Goal: Information Seeking & Learning: Compare options

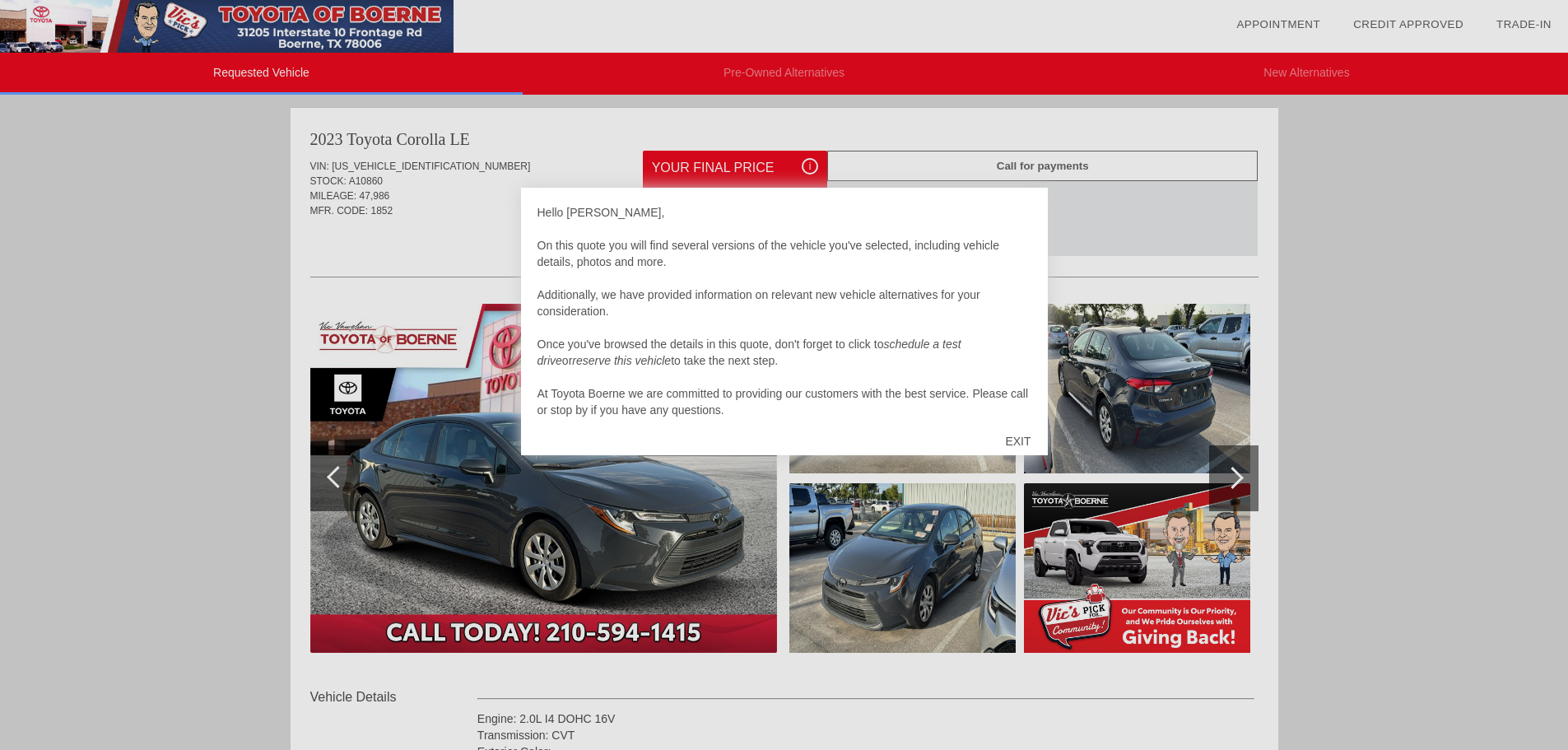
click at [1026, 437] on div "EXIT" at bounding box center [1017, 441] width 59 height 49
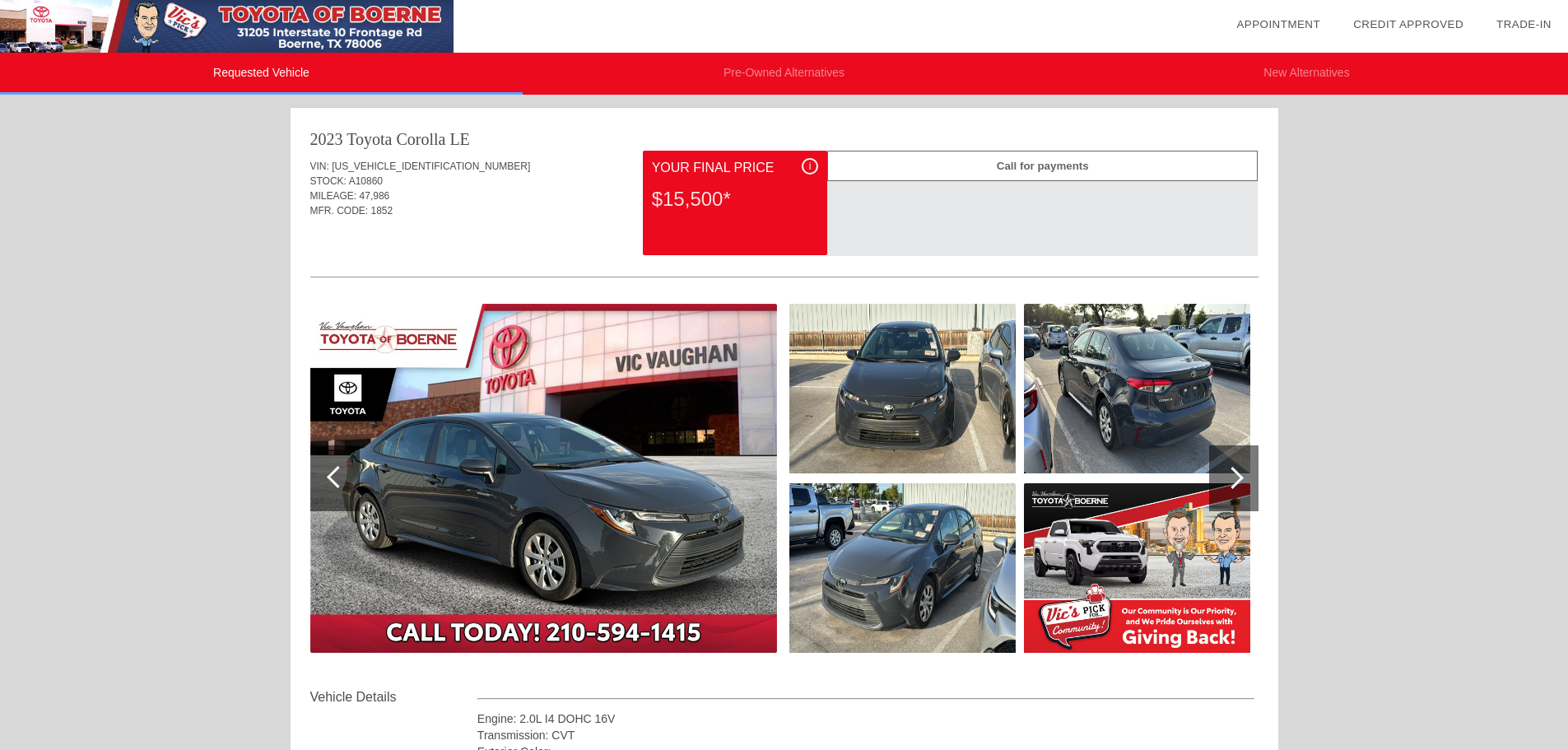
click at [752, 74] on li "Pre-Owned Alternatives" at bounding box center [784, 73] width 523 height 42
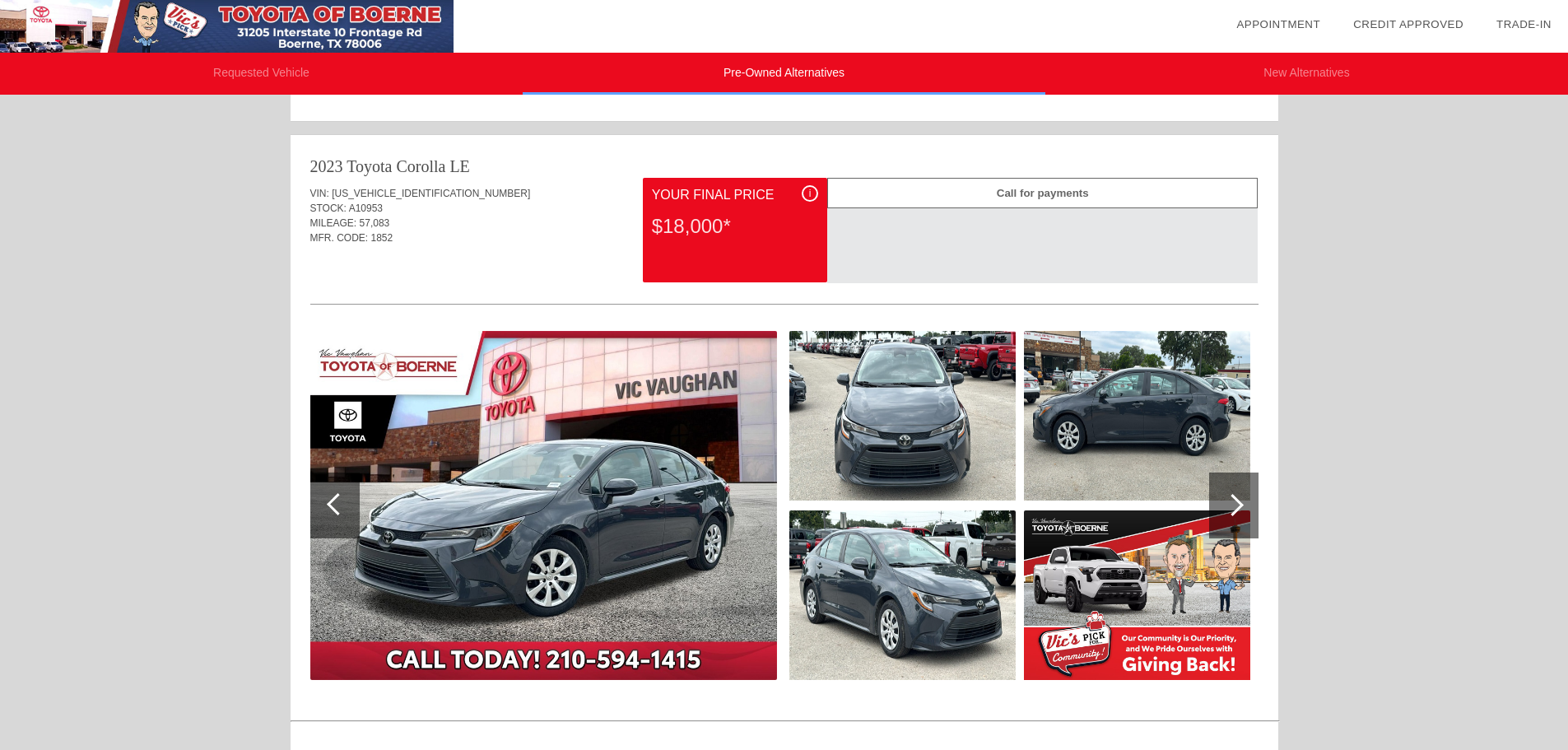
scroll to position [545, 0]
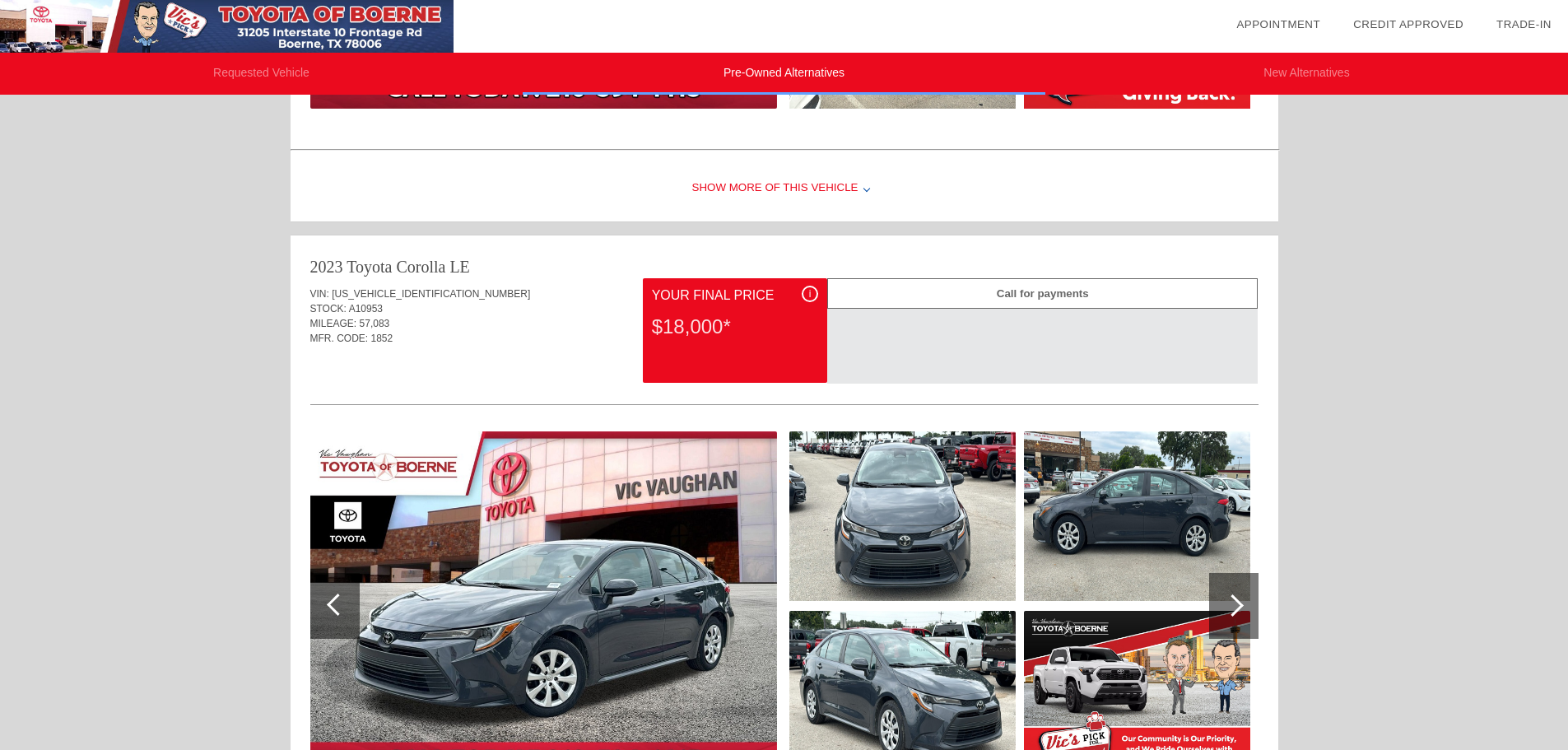
drag, startPoint x: 1576, startPoint y: 171, endPoint x: 1530, endPoint y: 336, distance: 171.3
click at [1530, 336] on html "Requested Vehicle Pre-Owned Alternatives New Alternatives date_range Appointmen…" at bounding box center [784, 647] width 1568 height 2384
click at [1316, 69] on li "New Alternatives" at bounding box center [1306, 73] width 523 height 42
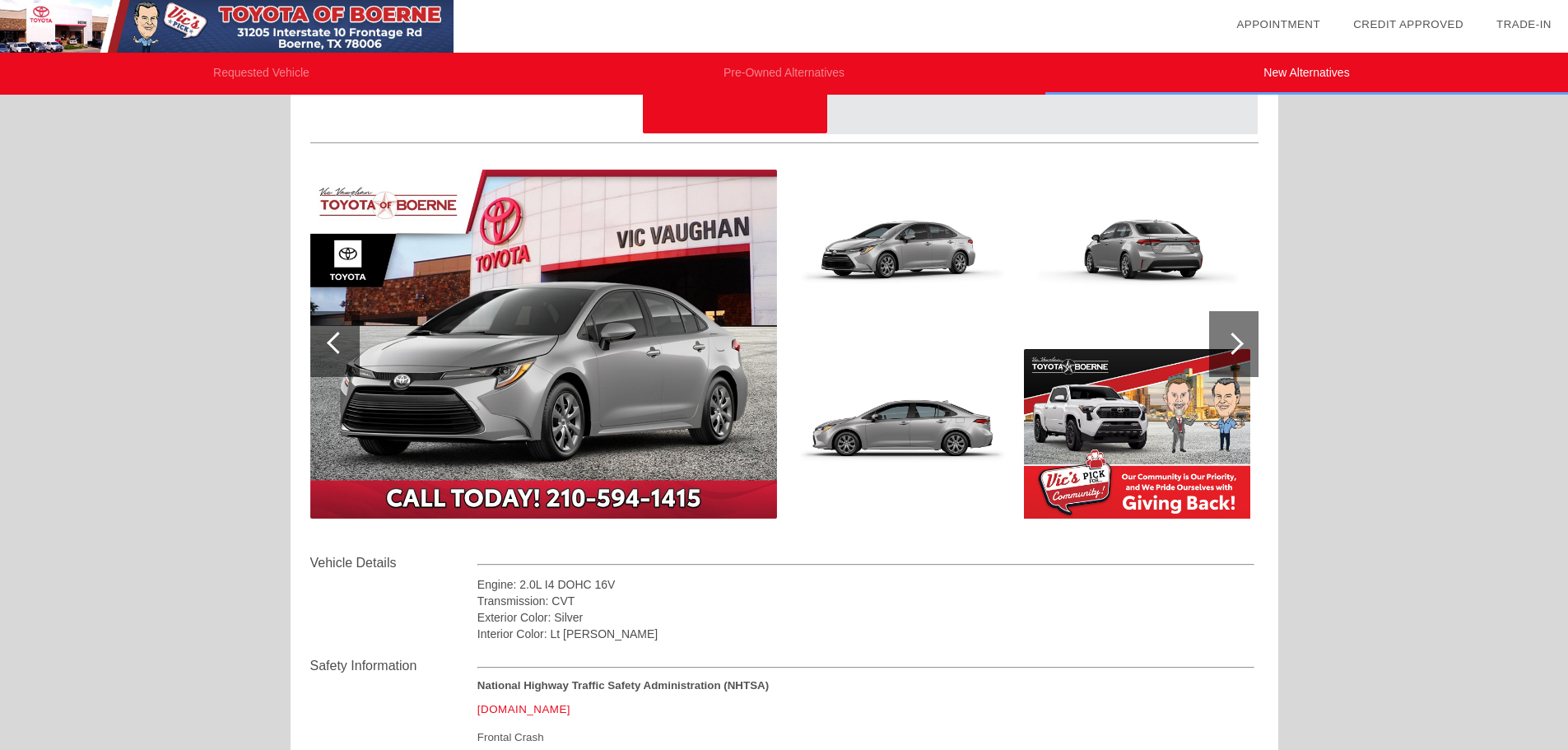
scroll to position [0, 0]
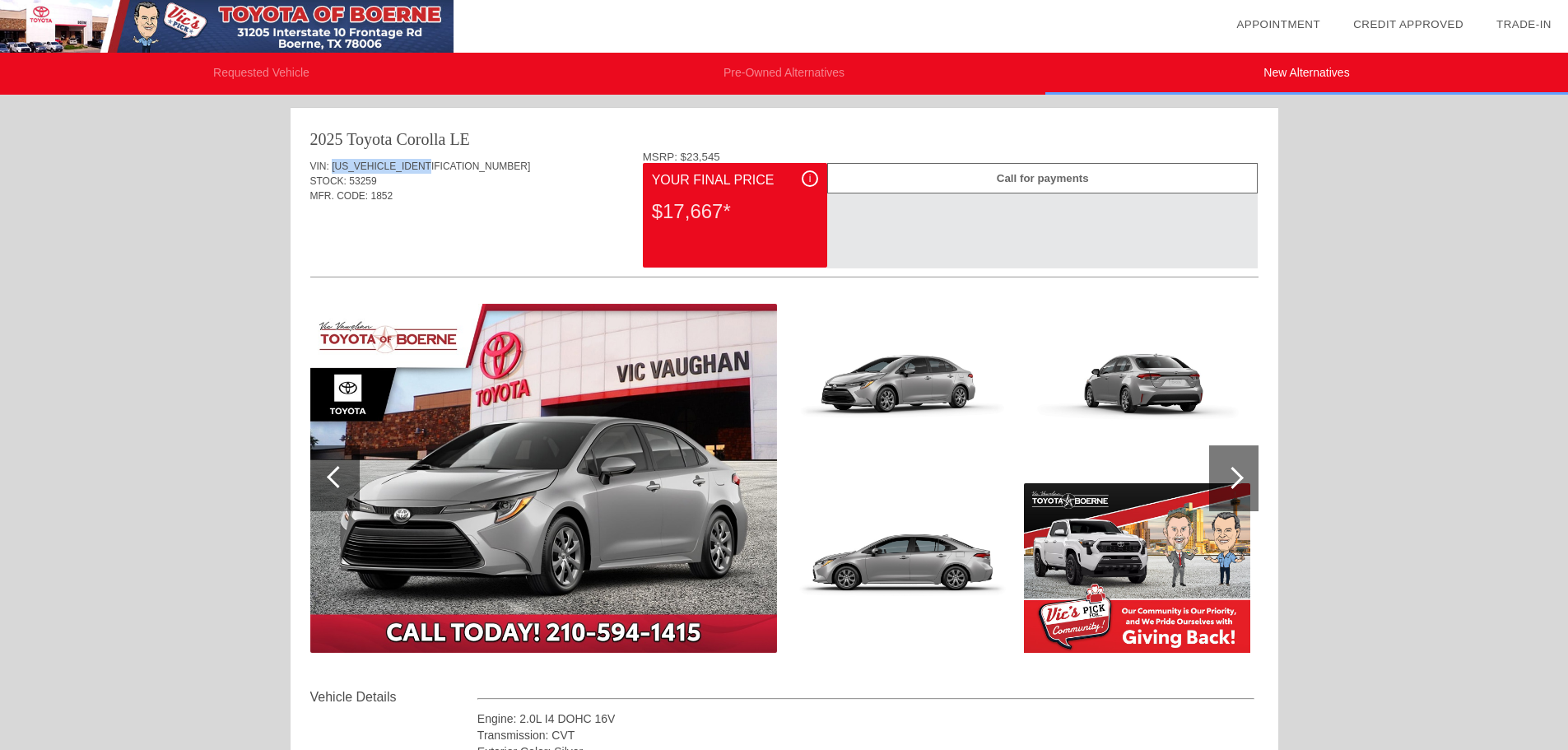
drag, startPoint x: 442, startPoint y: 165, endPoint x: 333, endPoint y: 156, distance: 109.4
click at [333, 156] on div "VIN: [US_VEHICLE_IDENTIFICATION_NUMBER] STOCK: 53259 MFR. CODE: 1852" at bounding box center [784, 189] width 948 height 77
copy span "[US_VEHICLE_IDENTIFICATION_NUMBER]"
click at [269, 75] on li "Requested Vehicle" at bounding box center [261, 73] width 523 height 42
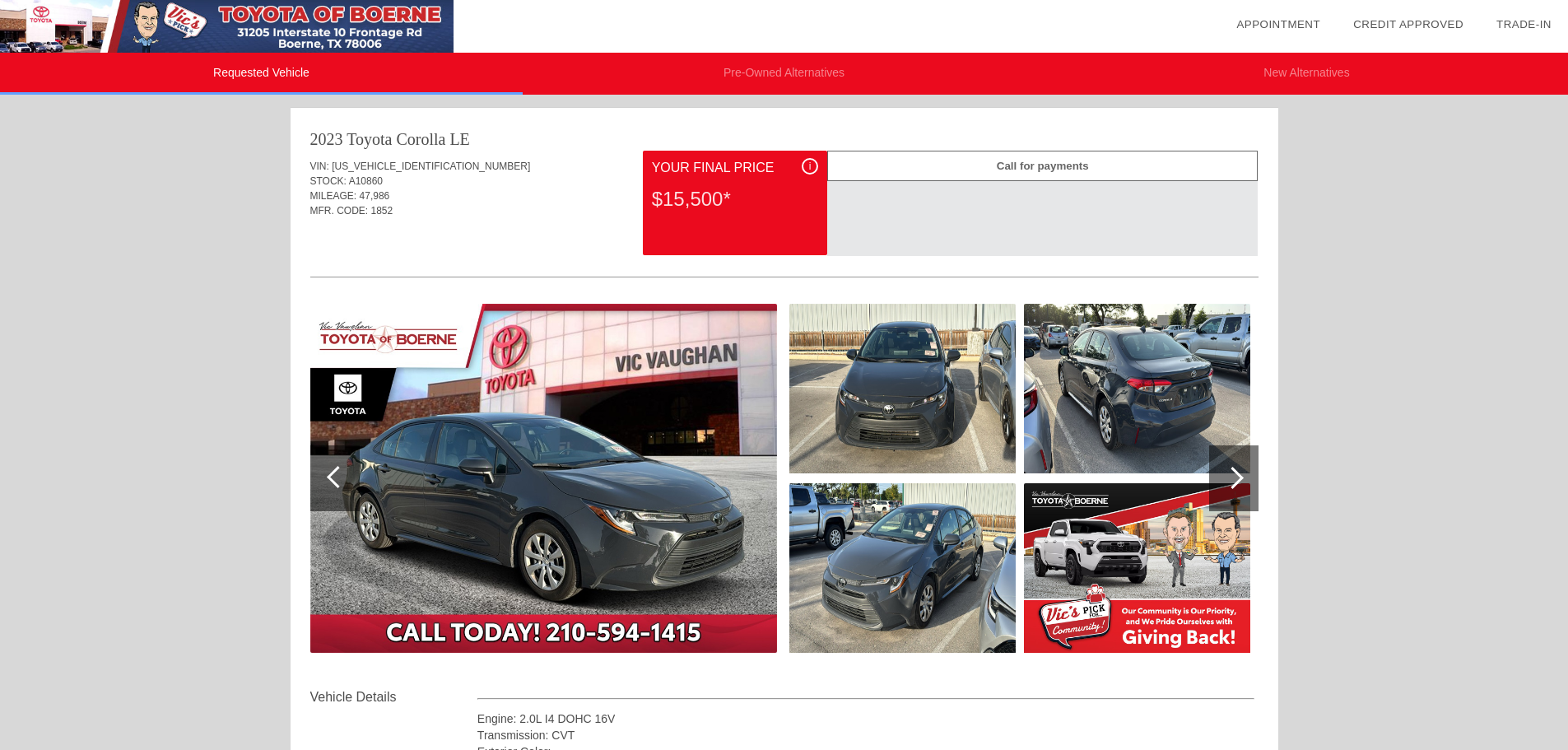
drag, startPoint x: 1261, startPoint y: 467, endPoint x: 1238, endPoint y: 475, distance: 24.4
click at [1238, 475] on div at bounding box center [1233, 478] width 22 height 22
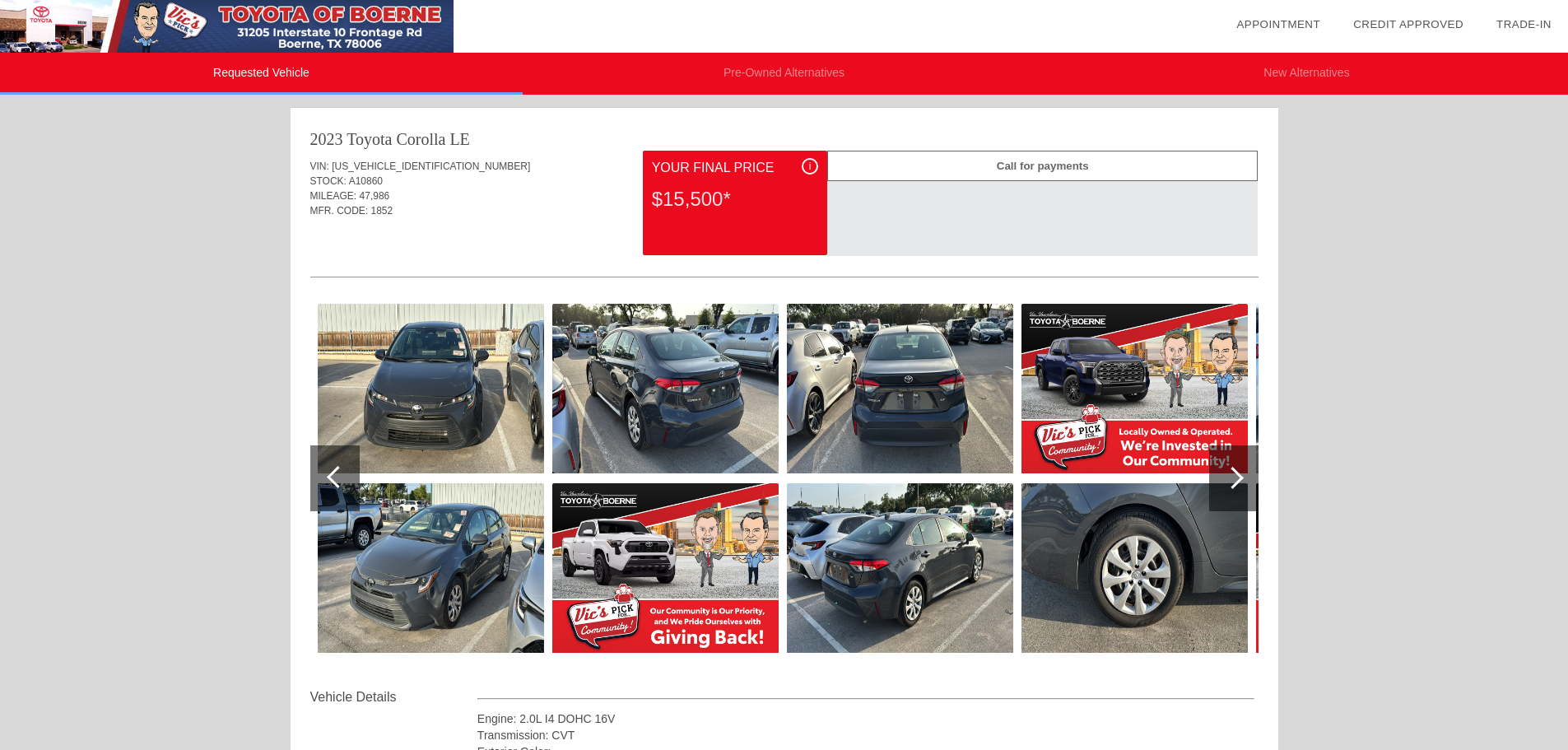
click at [1238, 475] on div at bounding box center [1233, 478] width 22 height 22
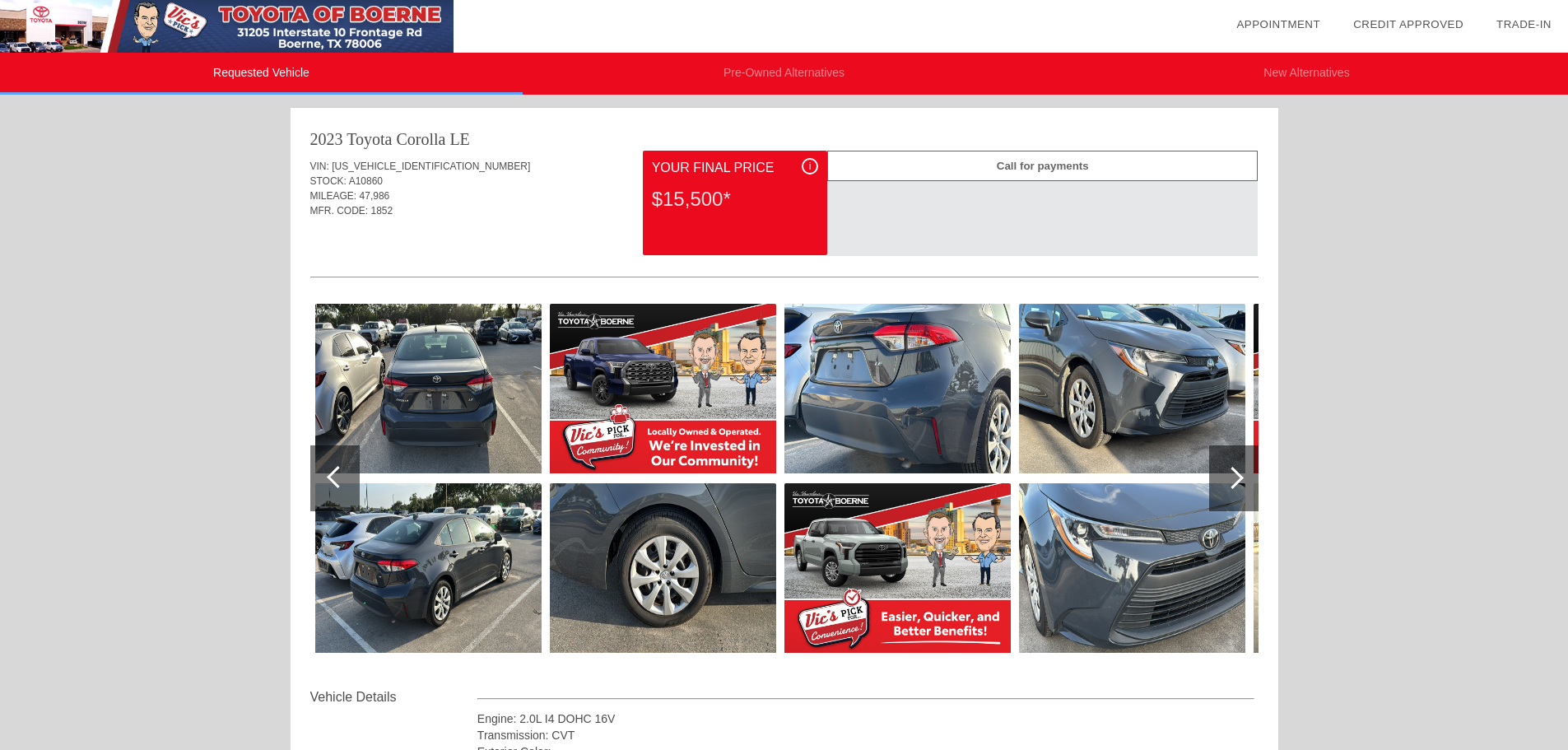
click at [605, 539] on img at bounding box center [663, 568] width 227 height 170
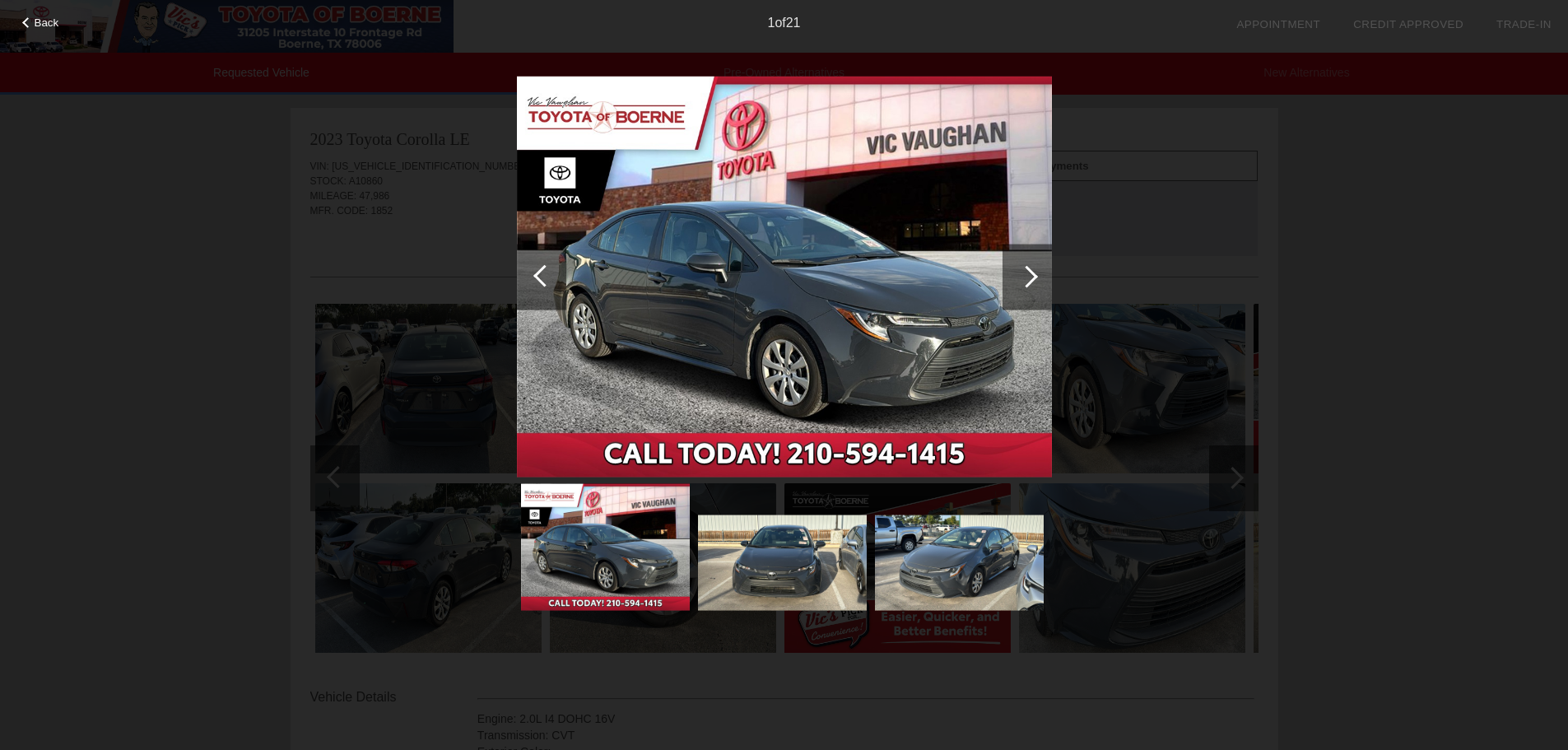
click at [1048, 293] on div at bounding box center [1026, 276] width 49 height 66
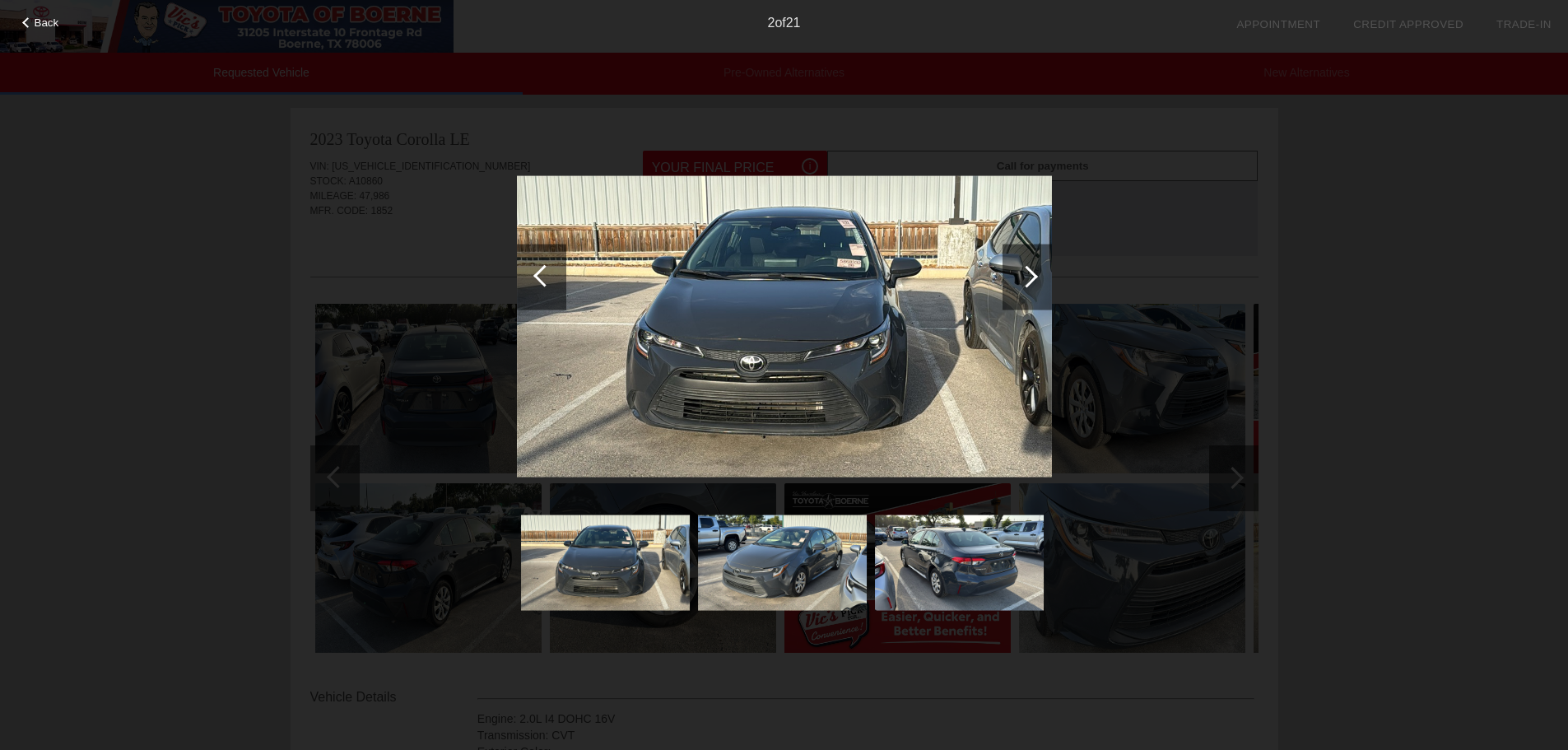
click at [1048, 293] on div at bounding box center [1026, 276] width 49 height 66
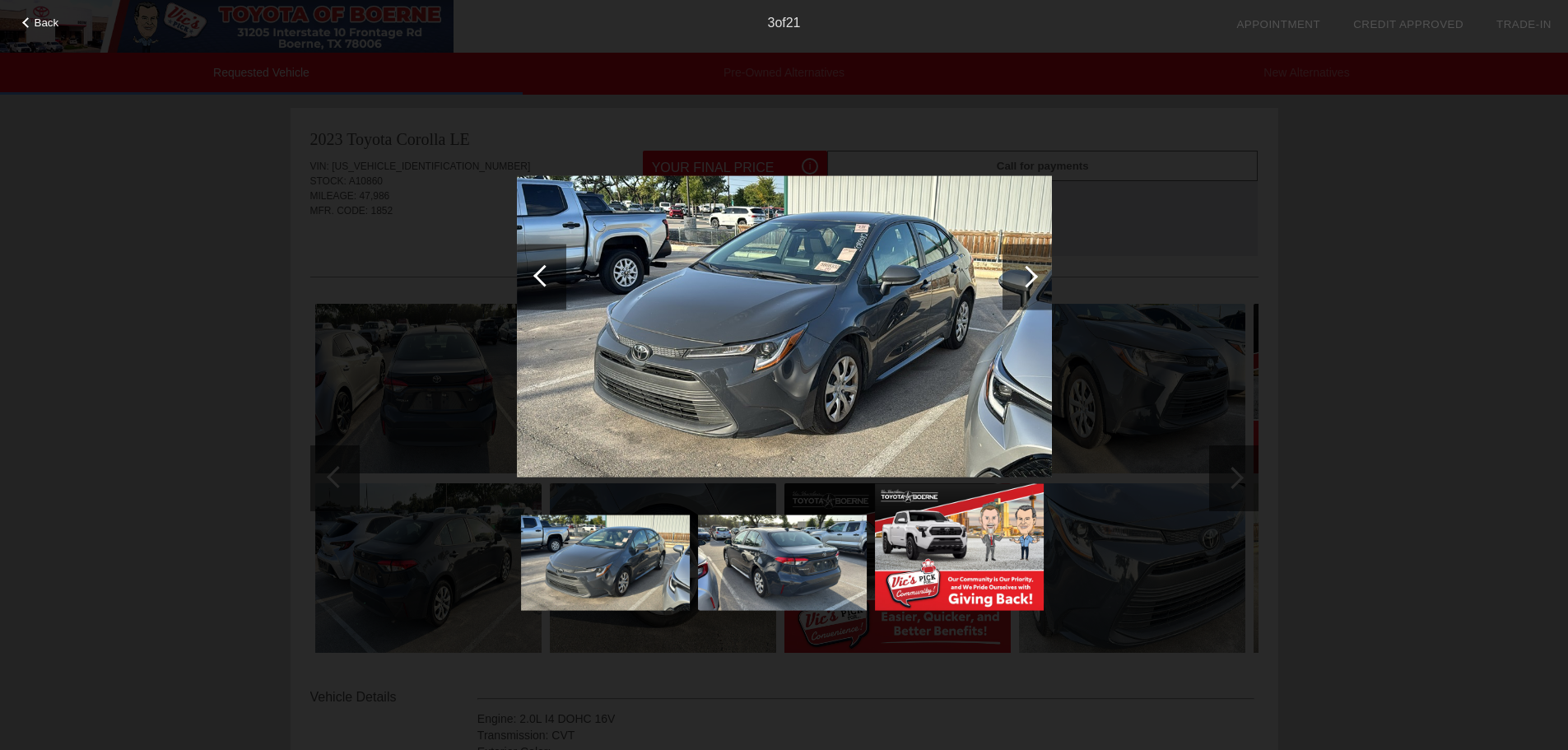
click at [1048, 293] on div at bounding box center [1026, 276] width 49 height 66
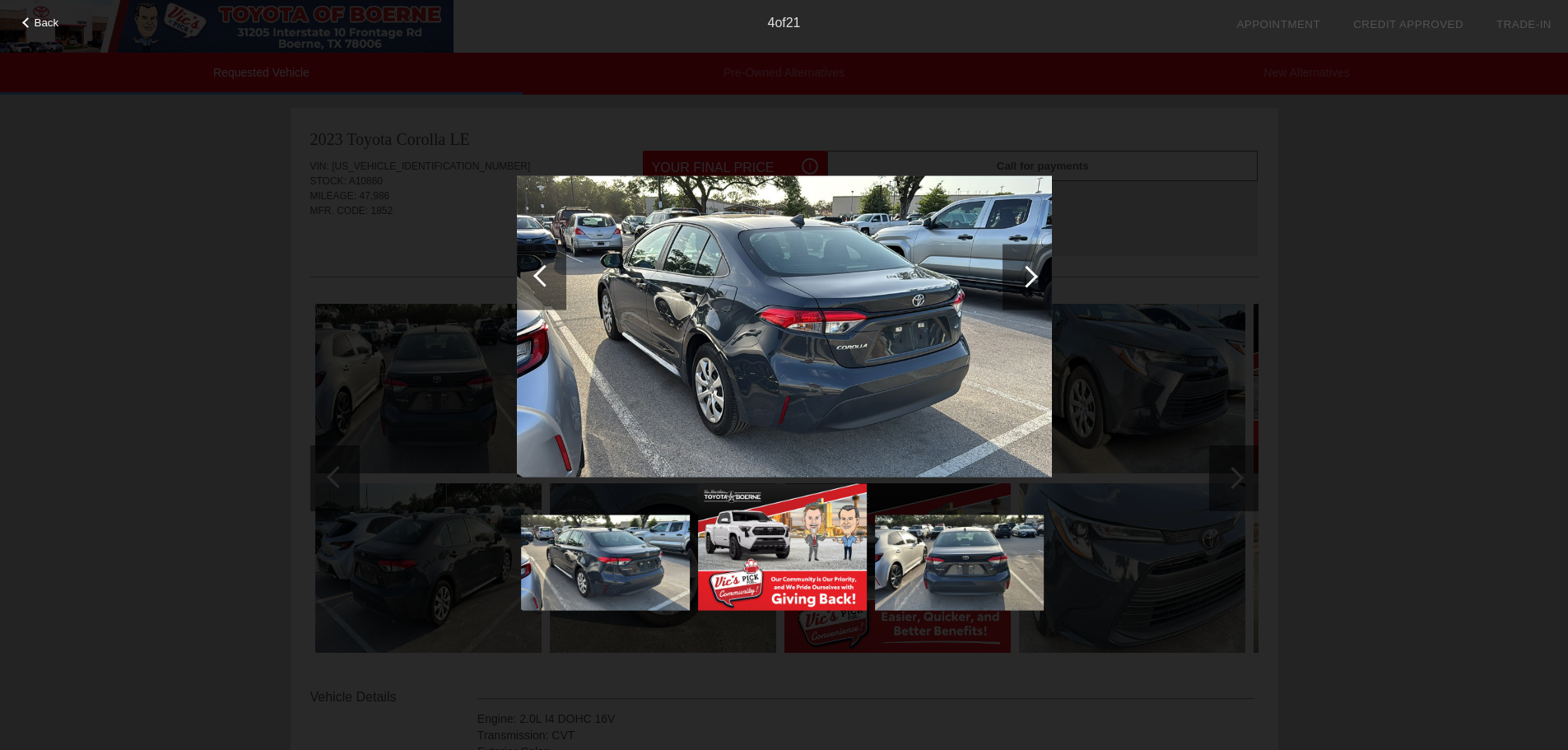
click at [1048, 293] on div at bounding box center [1026, 276] width 49 height 66
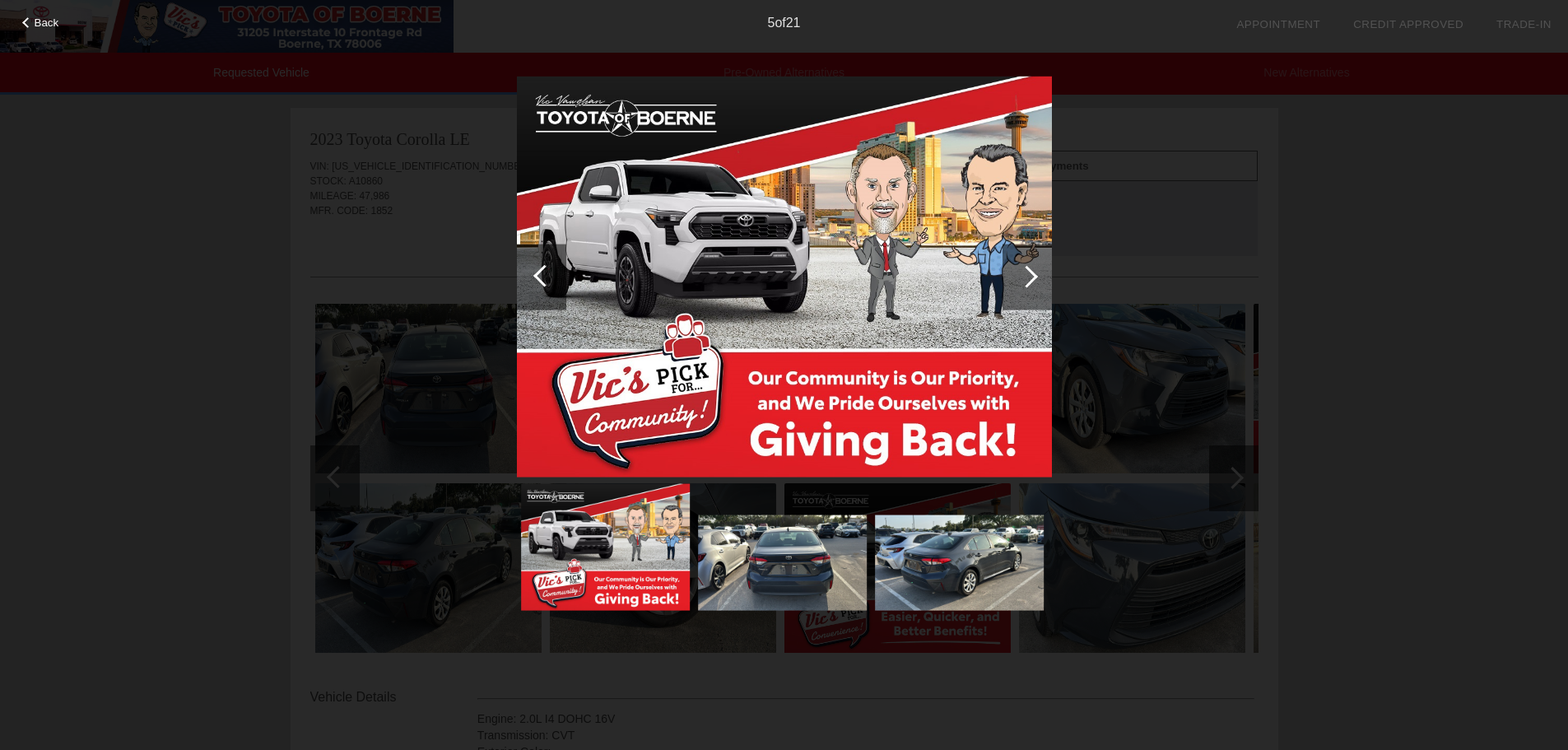
click at [1048, 293] on div at bounding box center [1026, 276] width 49 height 66
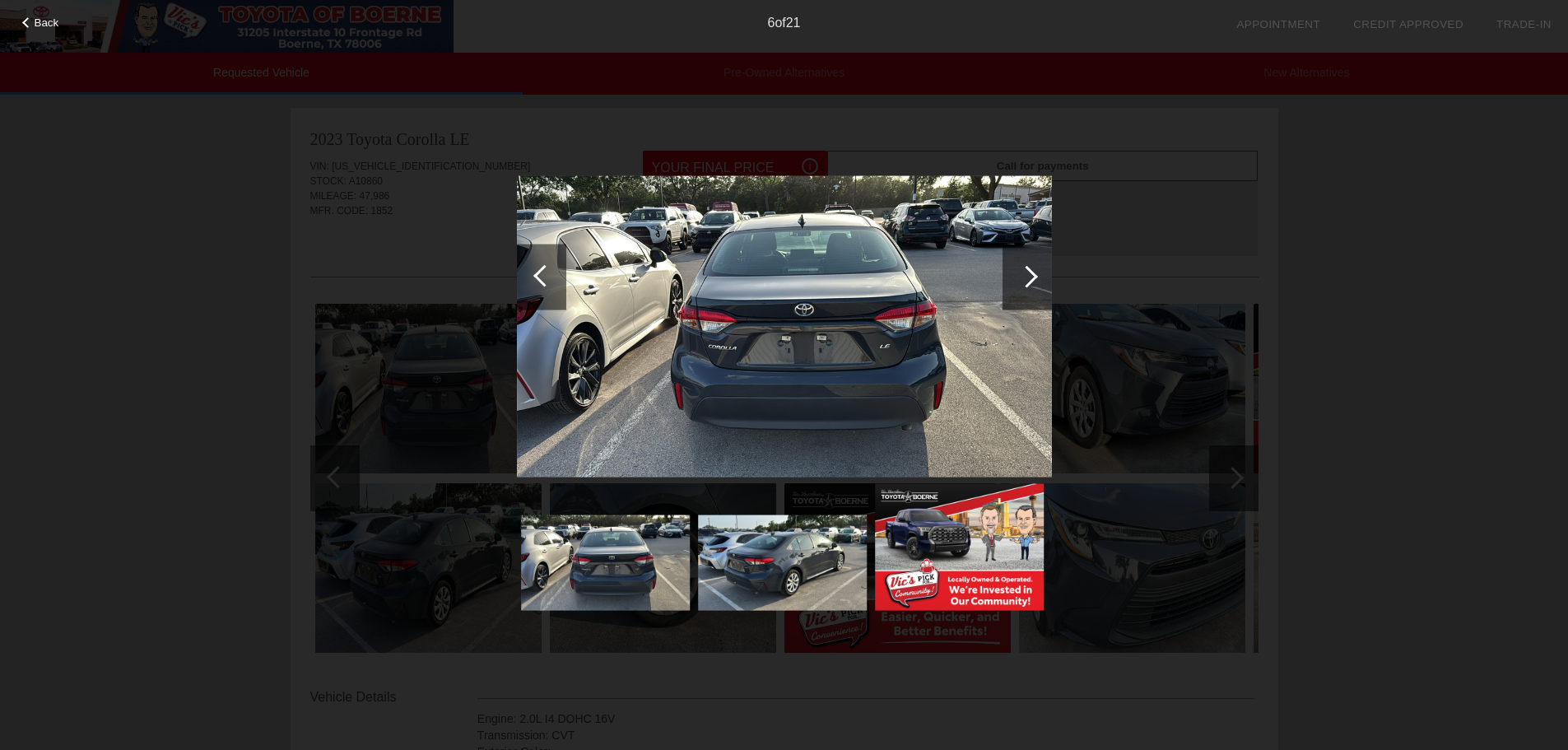
click at [1048, 293] on div at bounding box center [1026, 276] width 49 height 66
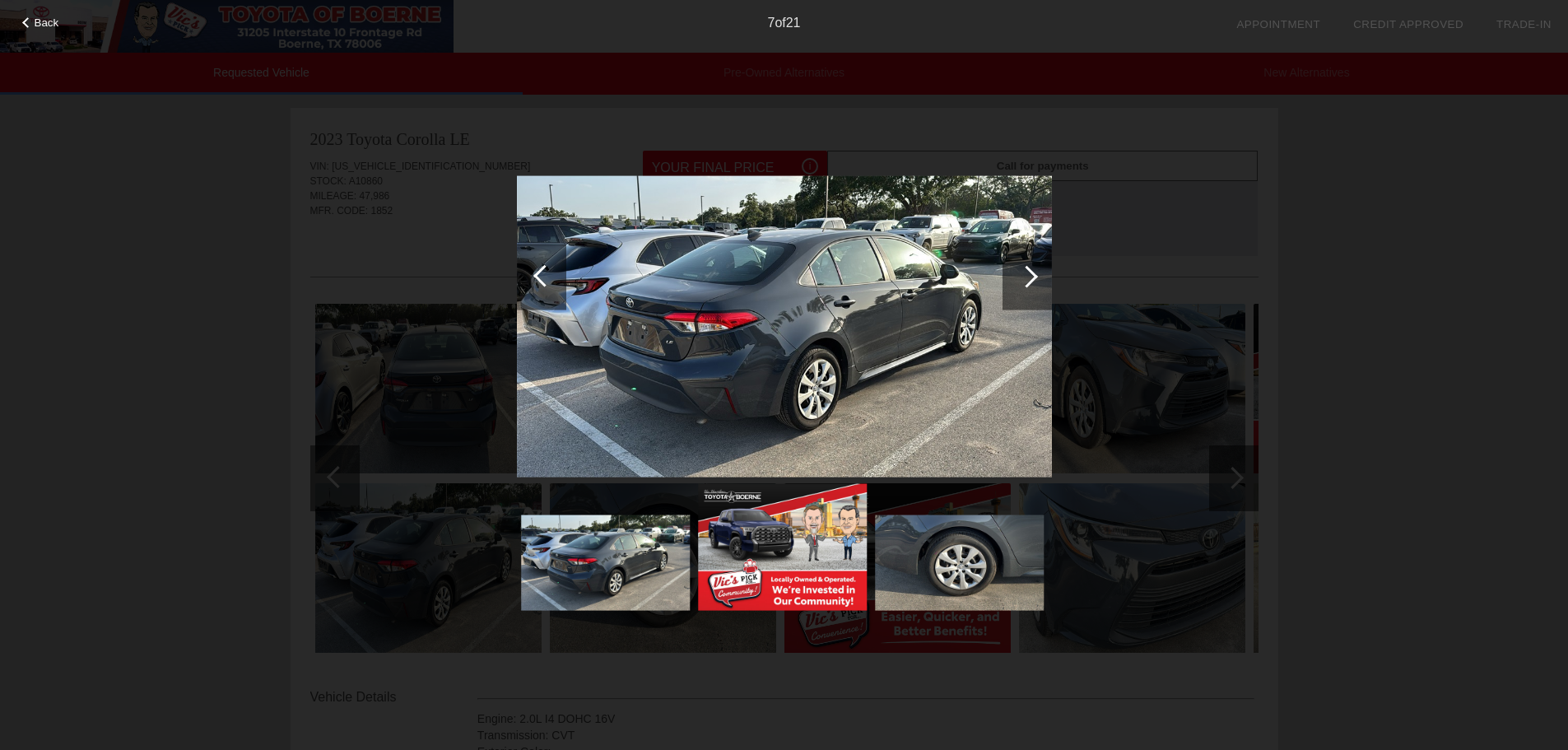
click at [1048, 293] on div at bounding box center [1026, 276] width 49 height 66
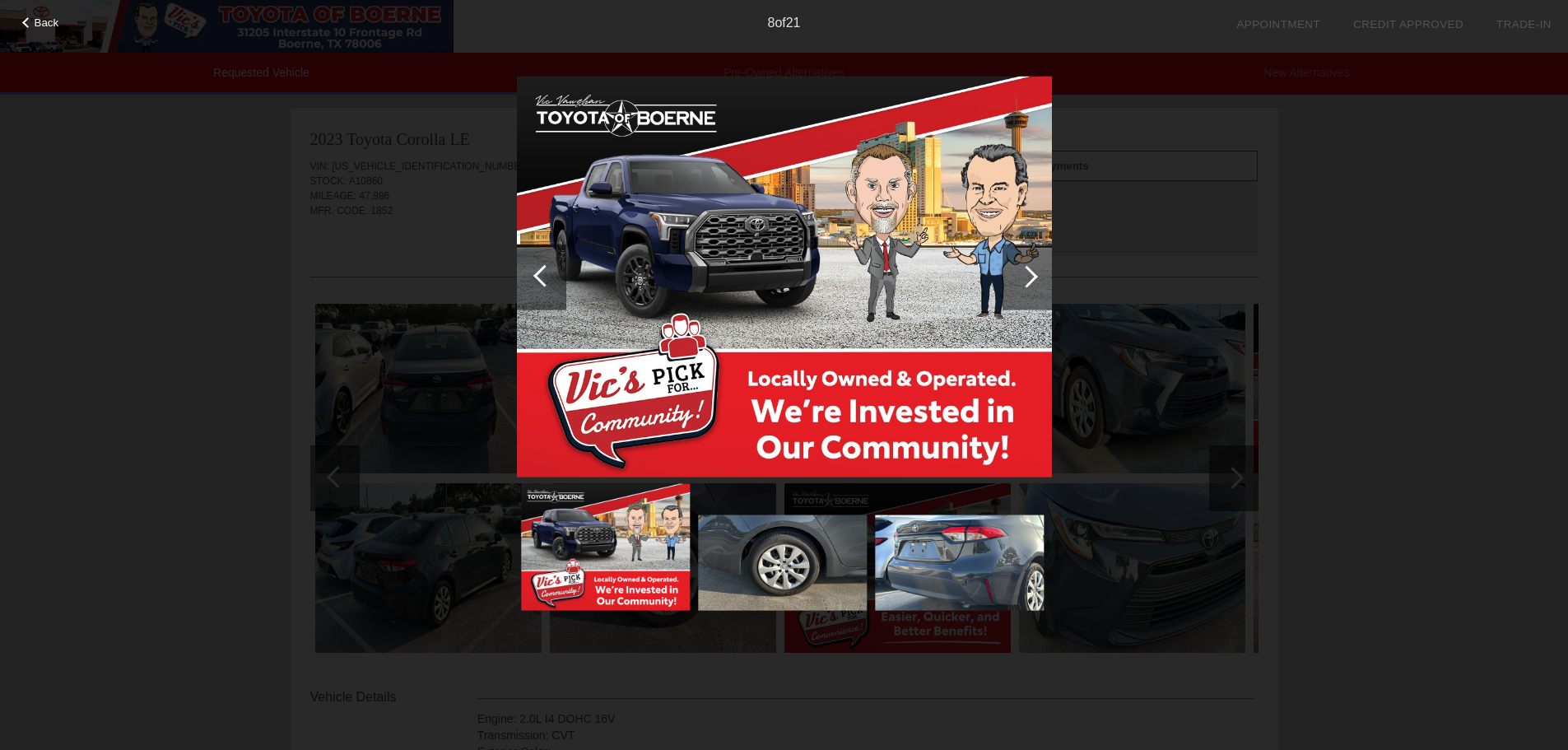
click at [1048, 293] on div at bounding box center [1026, 276] width 49 height 66
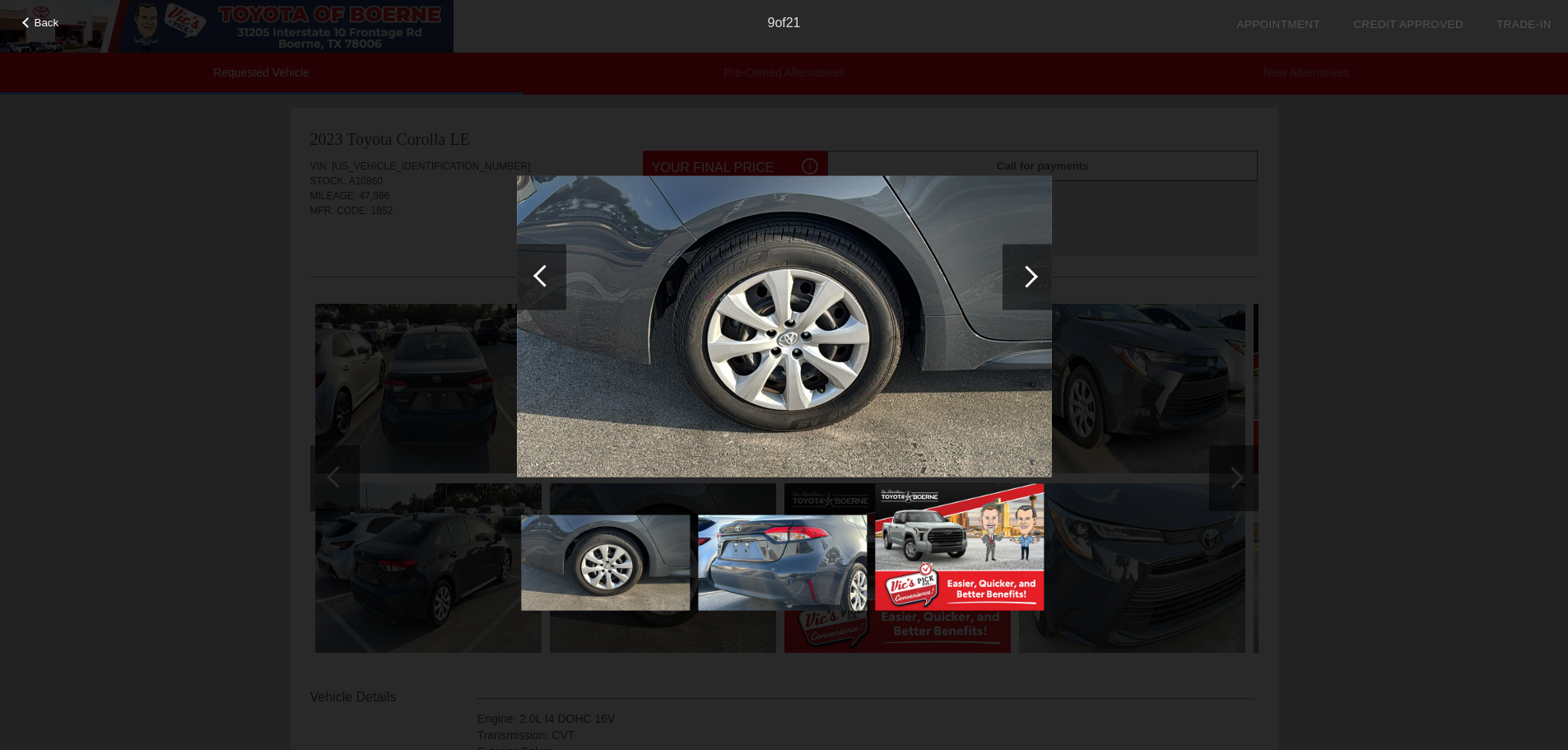
click at [1048, 293] on div at bounding box center [1026, 276] width 49 height 66
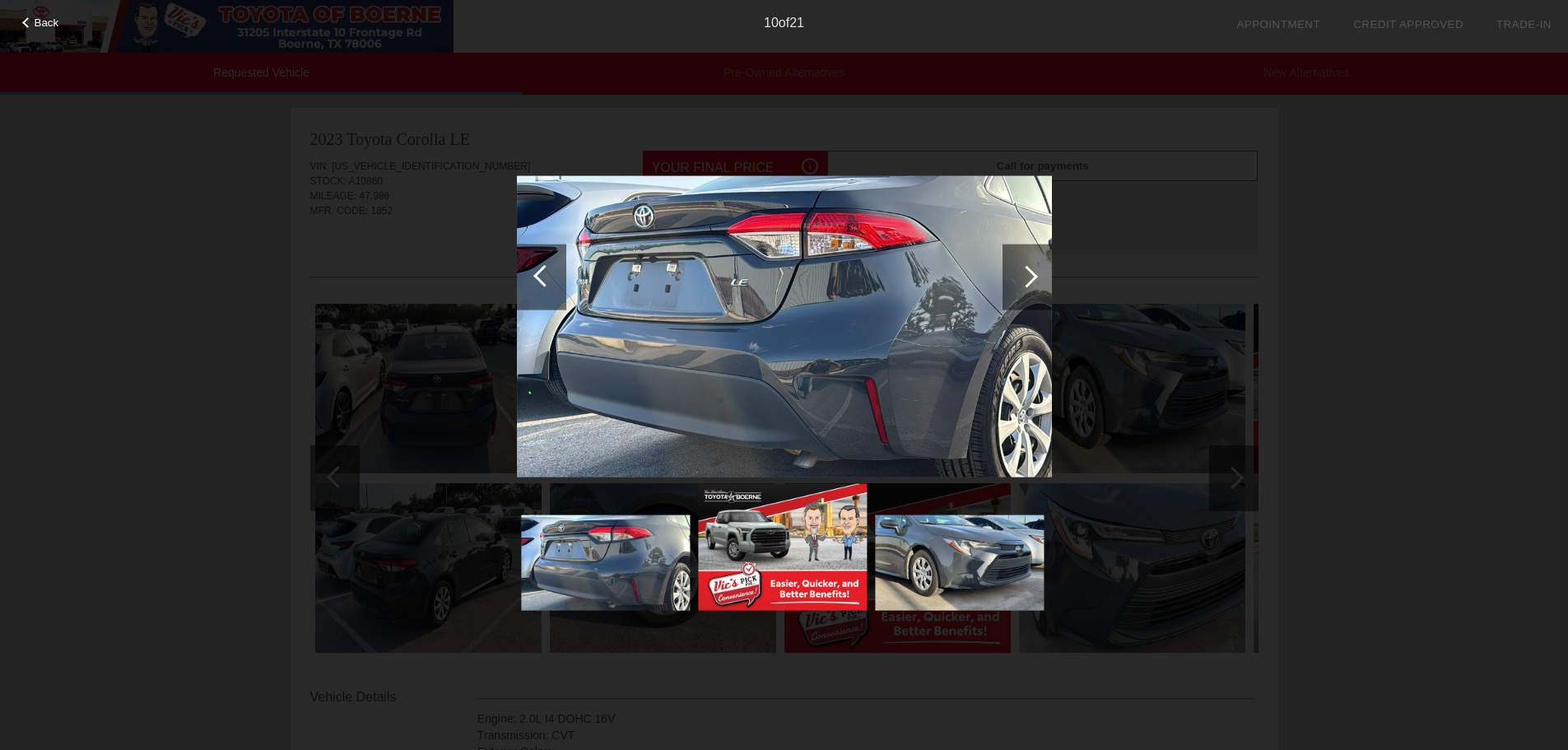
click at [1048, 293] on div at bounding box center [1026, 276] width 49 height 66
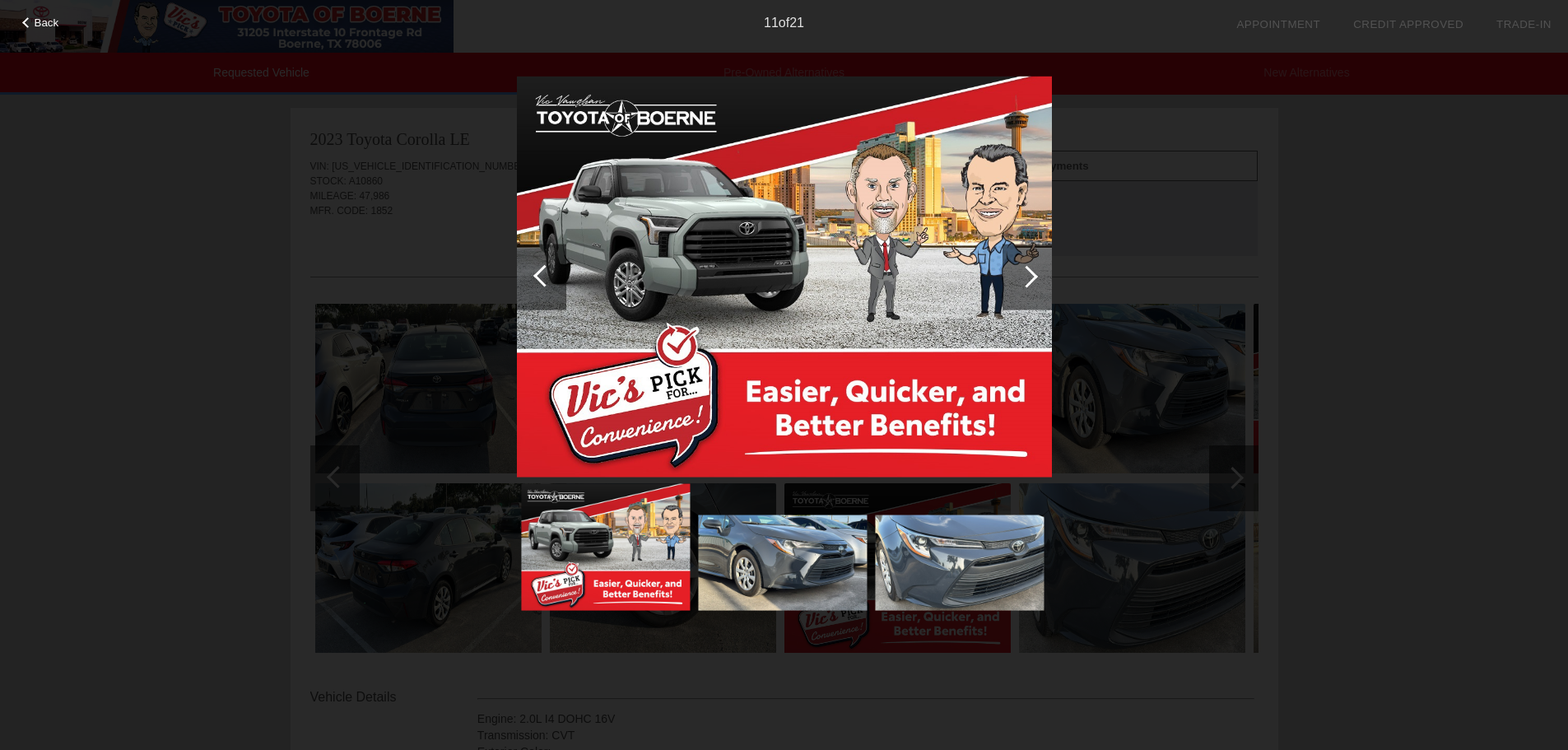
click at [51, 25] on span "Back" at bounding box center [46, 22] width 25 height 12
